Goal: Find specific page/section: Find specific page/section

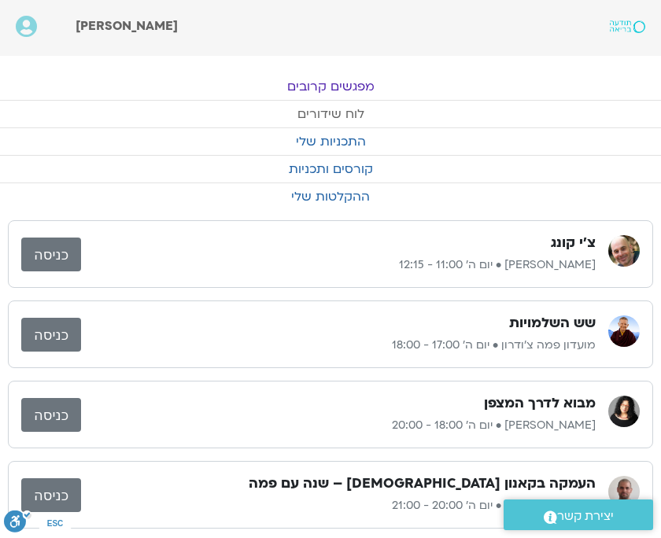
click at [336, 114] on link "לוח שידורים" at bounding box center [330, 114] width 661 height 27
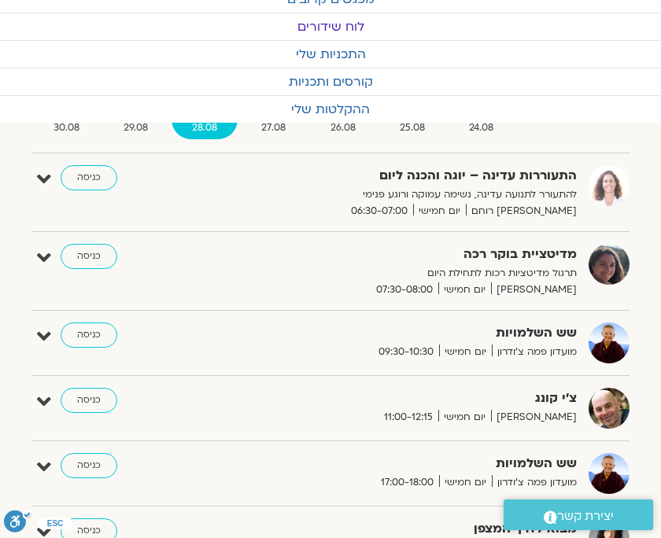
scroll to position [84, 0]
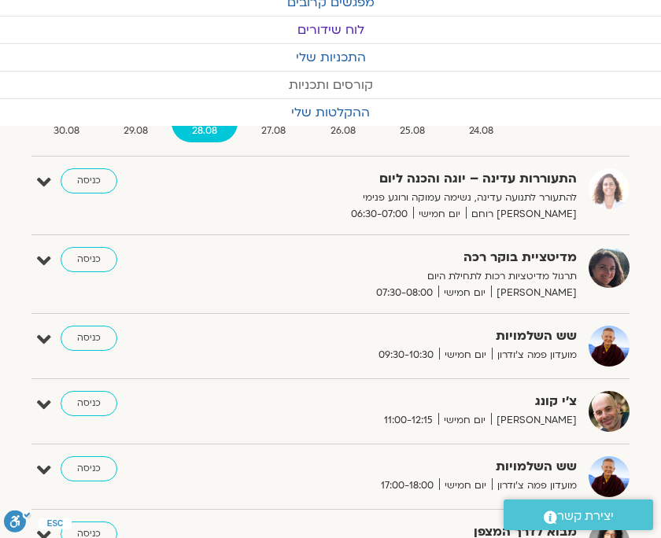
click at [658, 72] on link "קורסים ותכניות" at bounding box center [330, 85] width 661 height 27
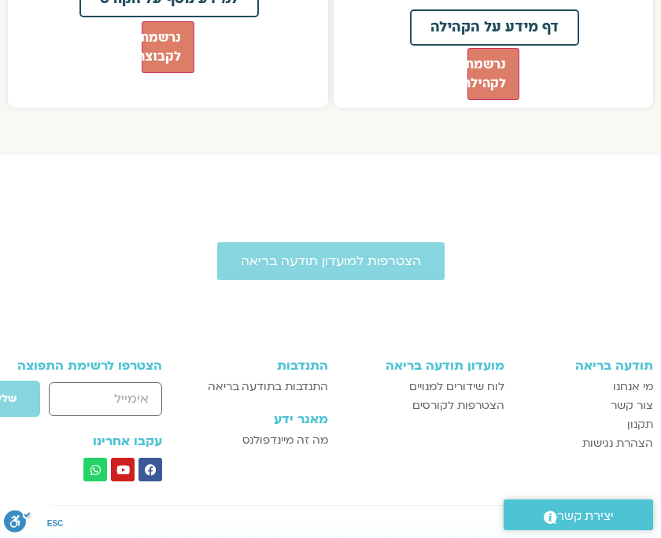
scroll to position [2046, 0]
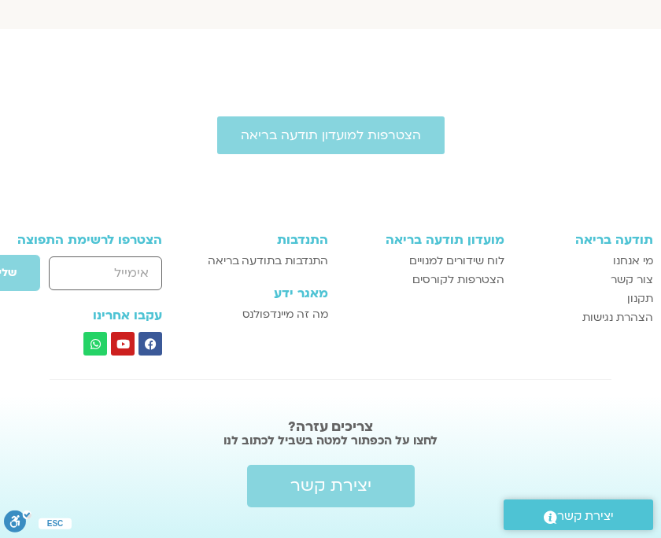
click at [465, 252] on span "לוח שידורים למנויים" at bounding box center [456, 261] width 95 height 19
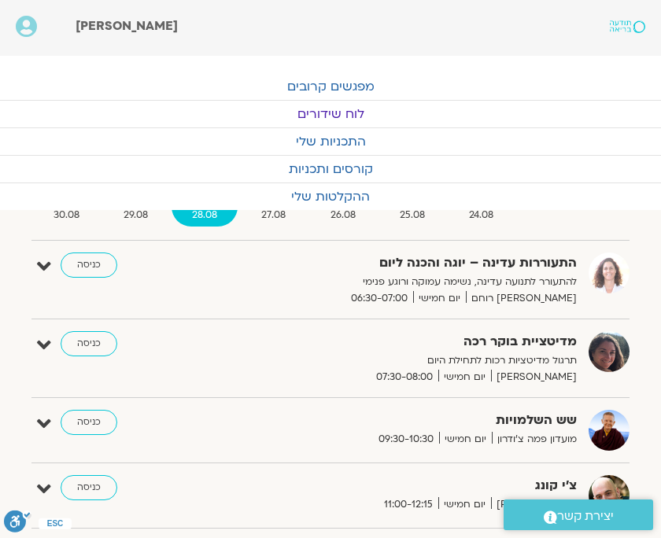
click at [88, 419] on link "כניסה" at bounding box center [89, 422] width 57 height 25
